Goal: Task Accomplishment & Management: Manage account settings

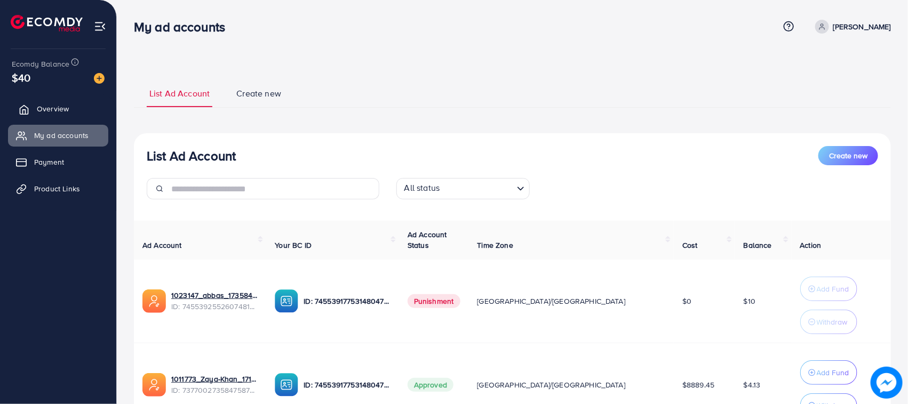
click at [33, 115] on link "Overview" at bounding box center [58, 108] width 100 height 21
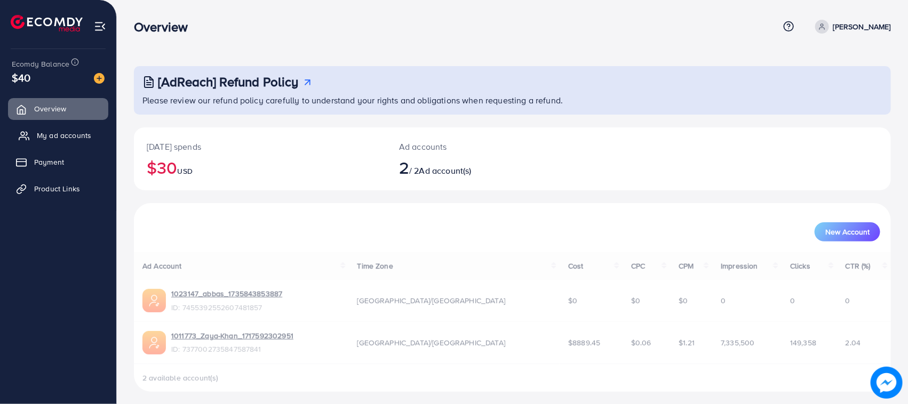
click at [79, 131] on span "My ad accounts" at bounding box center [64, 135] width 54 height 11
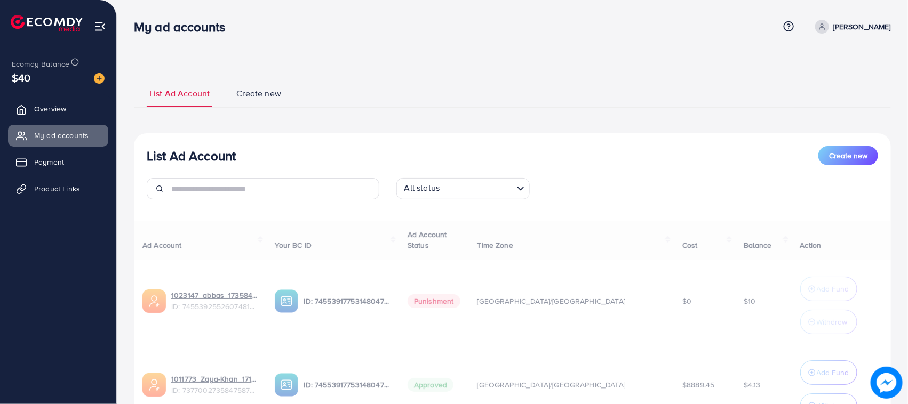
scroll to position [100, 0]
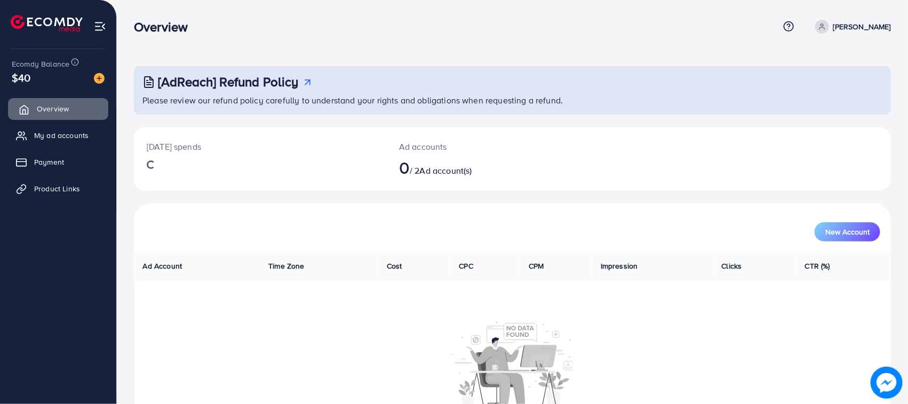
click at [53, 115] on link "Overview" at bounding box center [58, 108] width 100 height 21
click at [61, 136] on span "My ad accounts" at bounding box center [64, 135] width 54 height 11
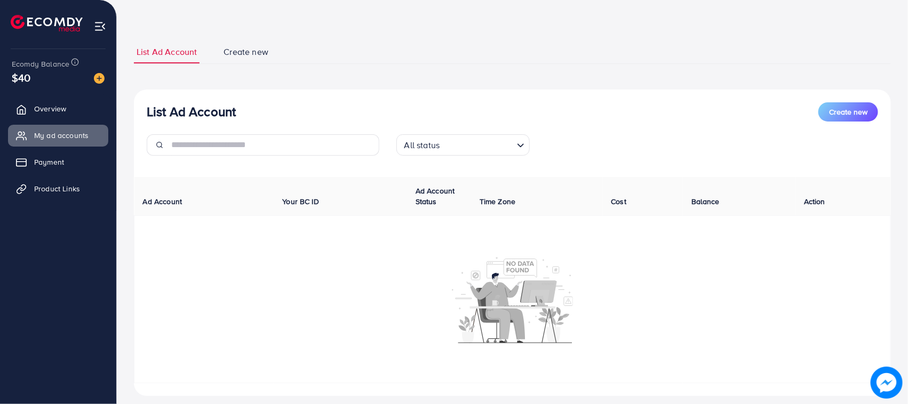
scroll to position [60, 0]
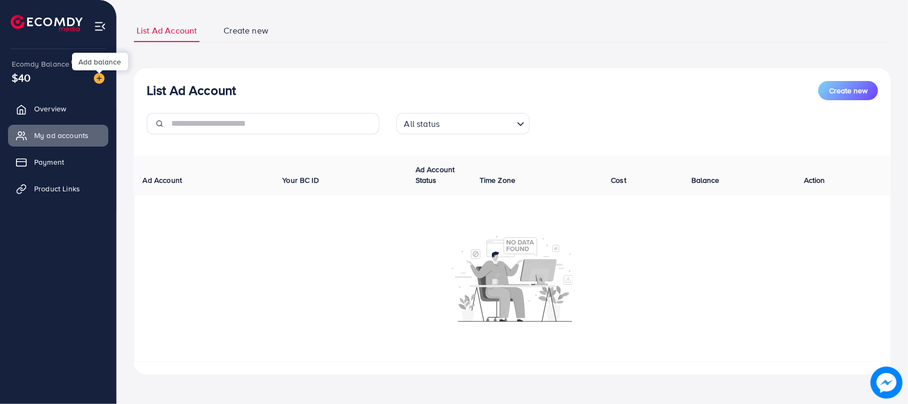
click at [97, 81] on img at bounding box center [99, 78] width 11 height 11
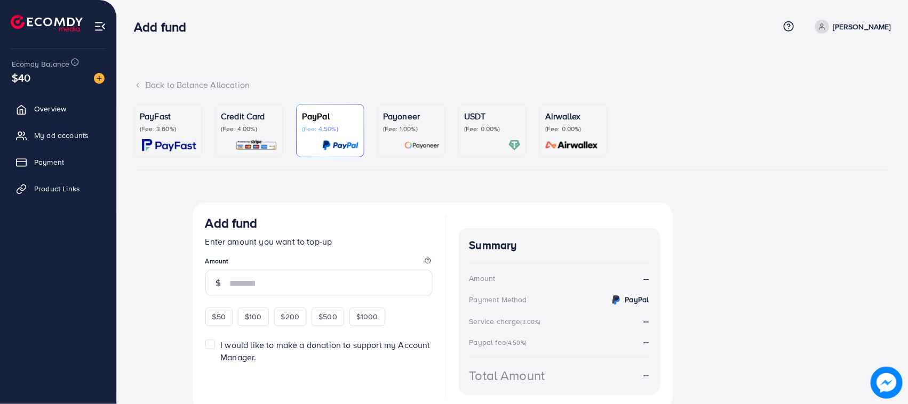
click at [251, 132] on p "(Fee: 4.00%)" at bounding box center [249, 129] width 57 height 9
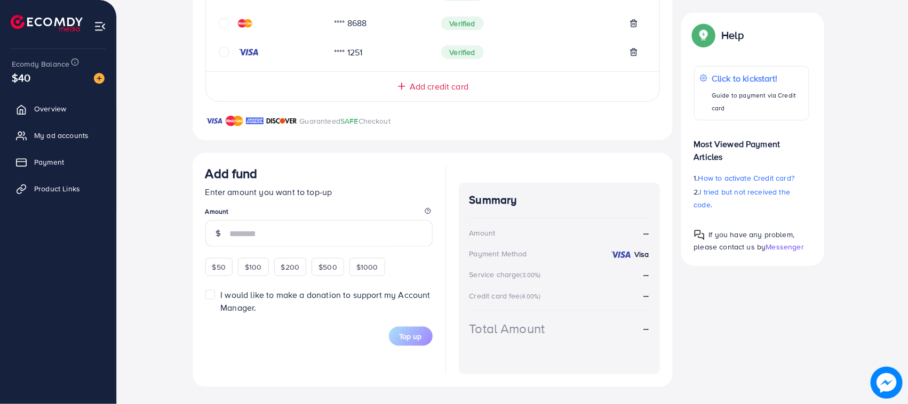
scroll to position [118, 0]
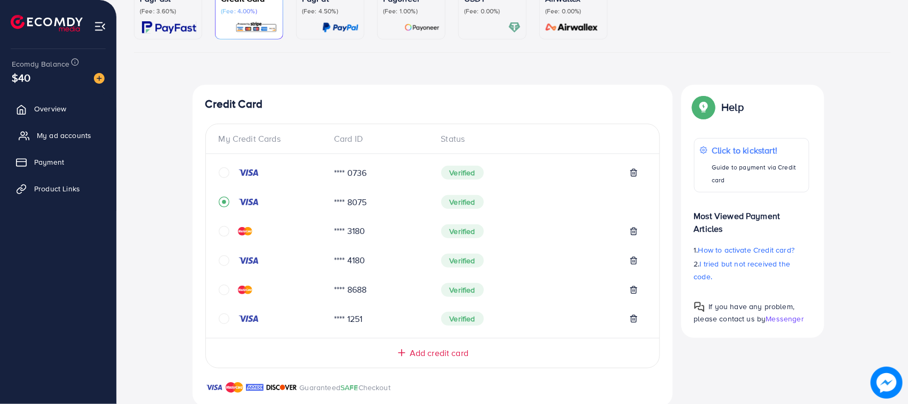
click at [55, 140] on span "My ad accounts" at bounding box center [64, 135] width 54 height 11
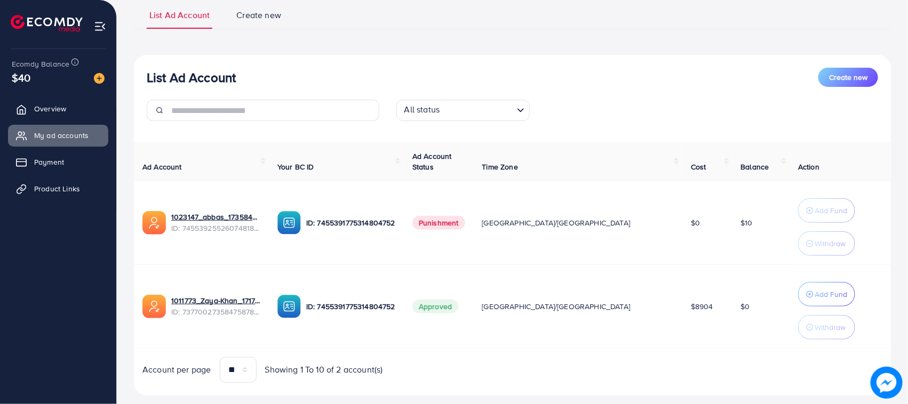
scroll to position [100, 0]
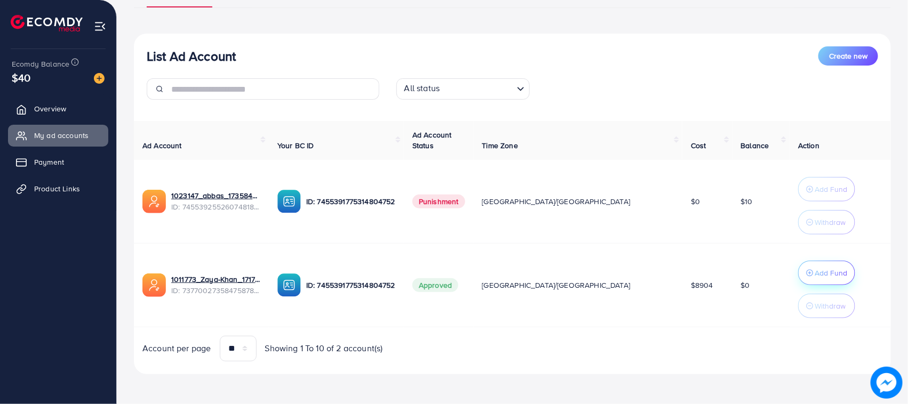
click at [815, 269] on p "Add Fund" at bounding box center [831, 273] width 33 height 13
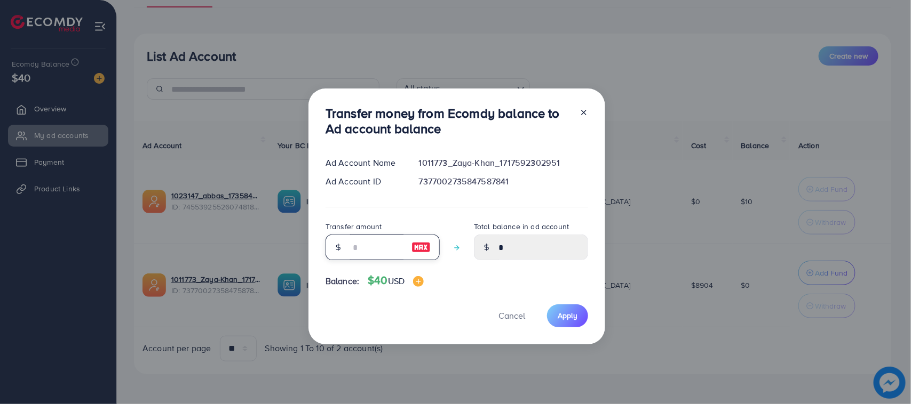
click at [377, 257] on input "number" at bounding box center [376, 248] width 53 height 26
type input "*"
type input "****"
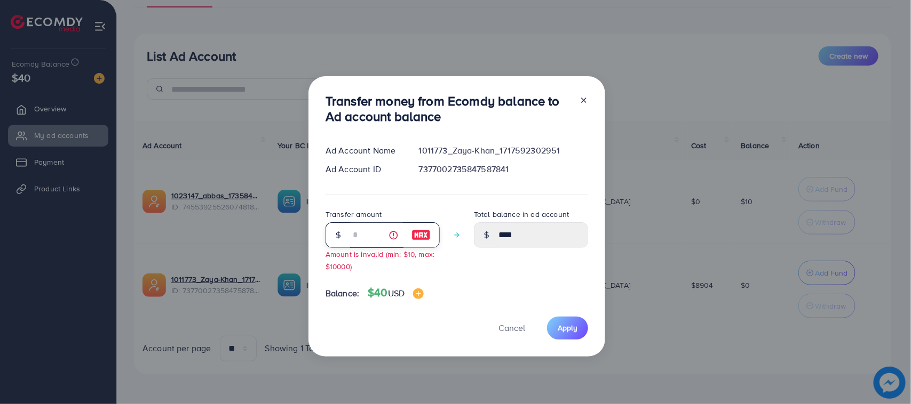
type input "**"
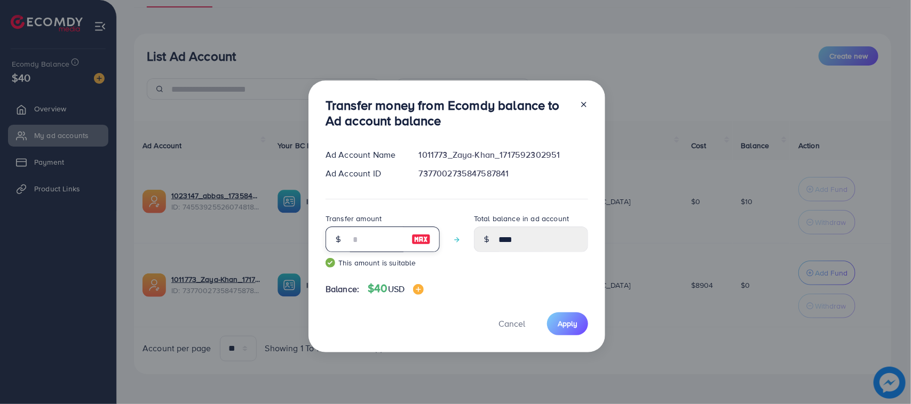
type input "*****"
type input "**"
click at [571, 315] on button "Apply" at bounding box center [567, 324] width 41 height 23
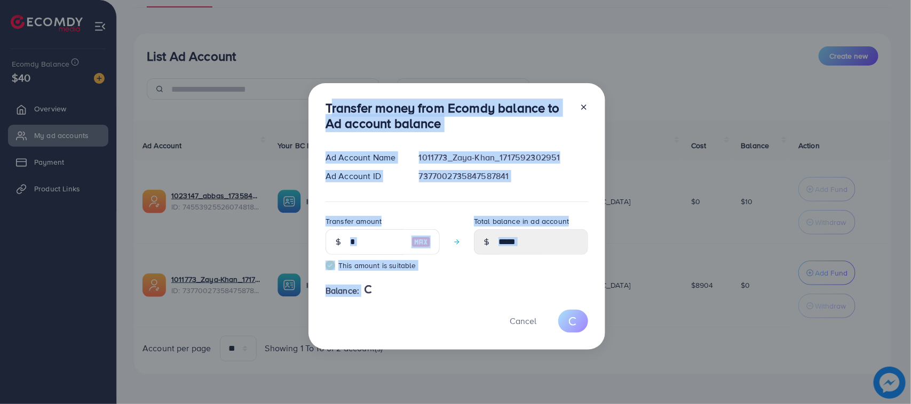
drag, startPoint x: 317, startPoint y: 99, endPoint x: 404, endPoint y: 362, distance: 276.5
click at [404, 362] on div "Transfer money from Ecomdy balance to Ad account balance Ad Account Name 101177…" at bounding box center [455, 202] width 911 height 404
click at [390, 318] on div "Cancel" at bounding box center [456, 321] width 262 height 23
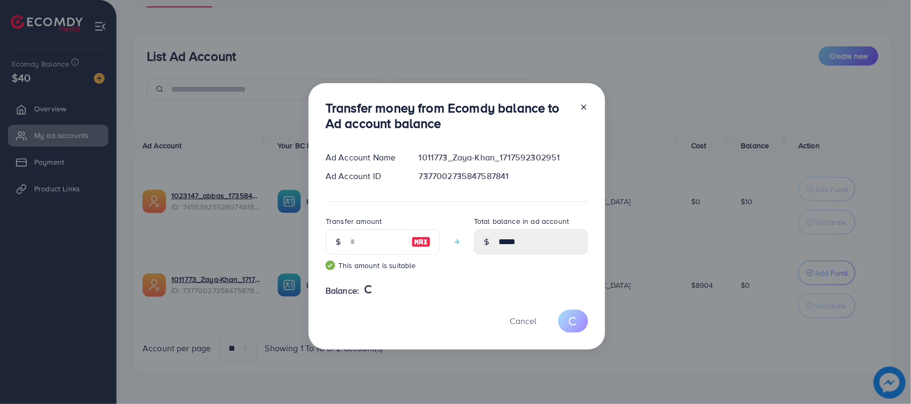
type input "*"
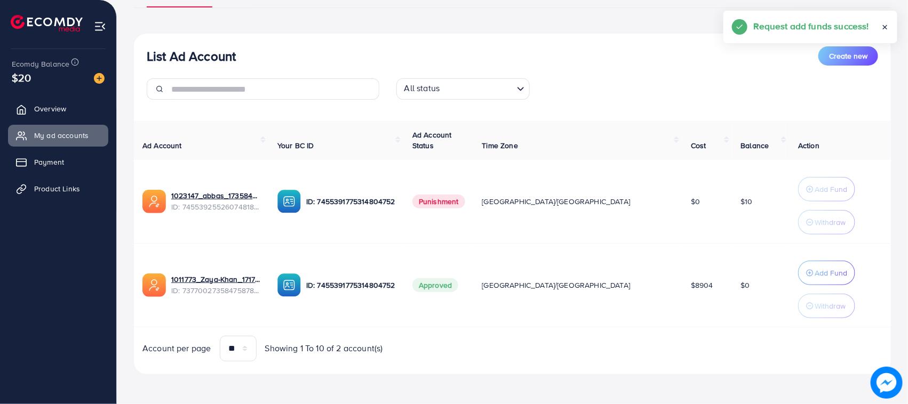
click at [250, 398] on div "List Ad Account Create new List Ad Account Create new All status Loading... Ad …" at bounding box center [512, 152] width 791 height 504
